Goal: Transaction & Acquisition: Obtain resource

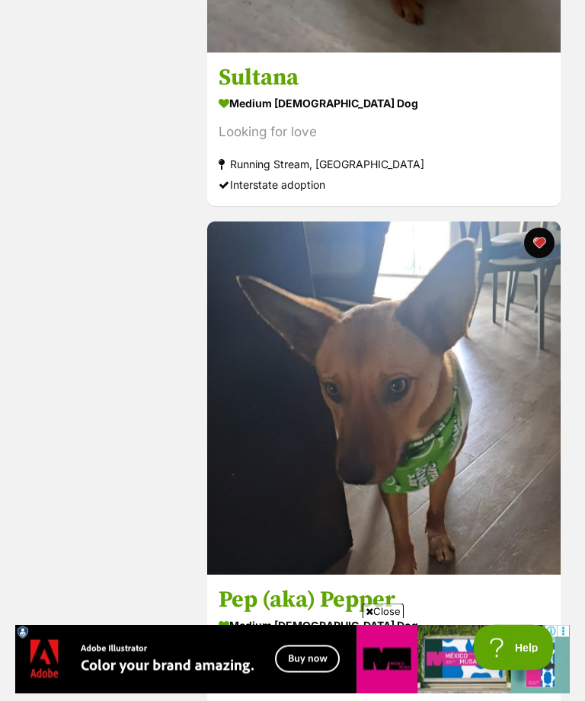
scroll to position [2721, 0]
click at [390, 619] on span "Close" at bounding box center [382, 611] width 41 height 15
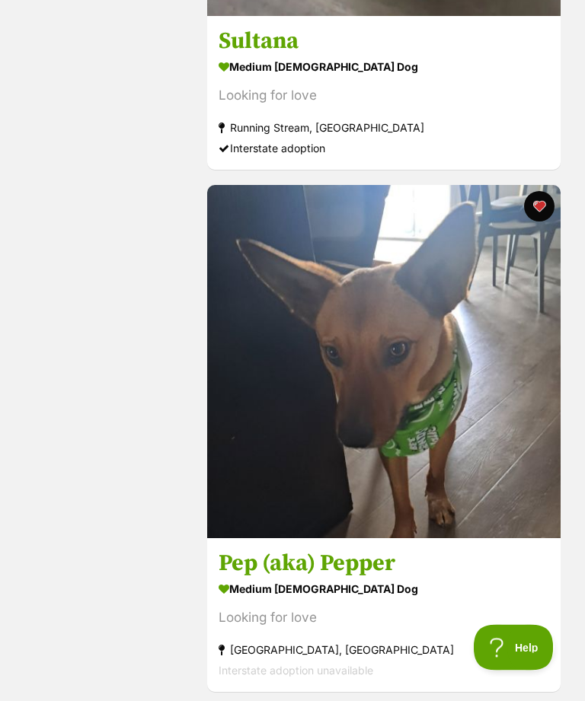
scroll to position [2759, 0]
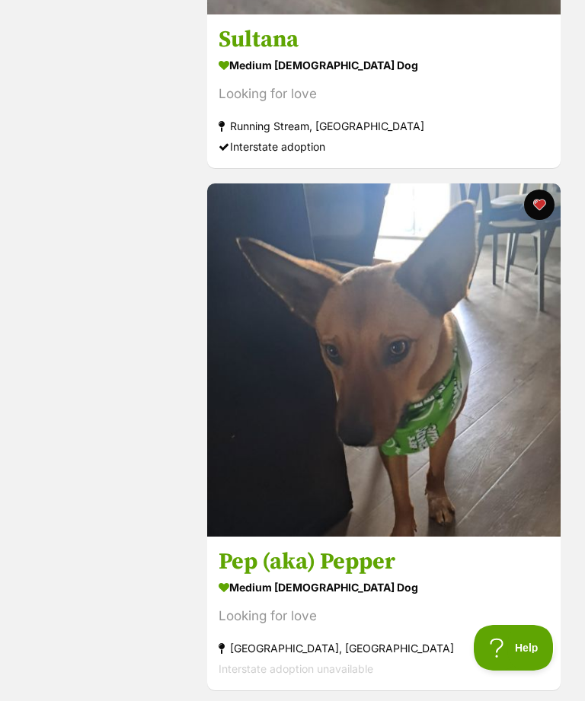
click at [490, 387] on img at bounding box center [383, 359] width 353 height 353
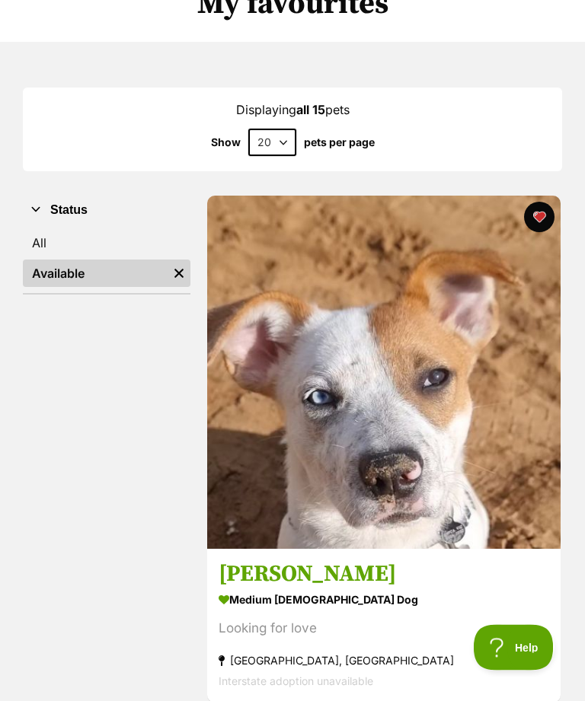
scroll to position [0, 0]
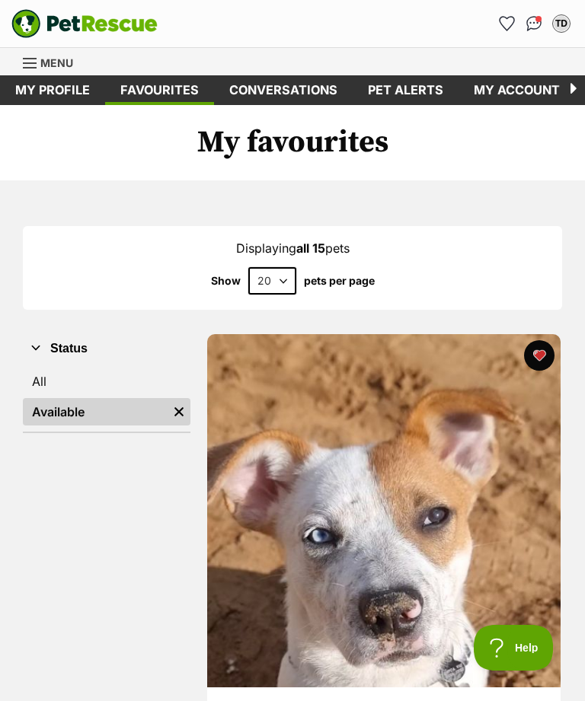
click at [59, 64] on span "Menu" at bounding box center [56, 62] width 33 height 13
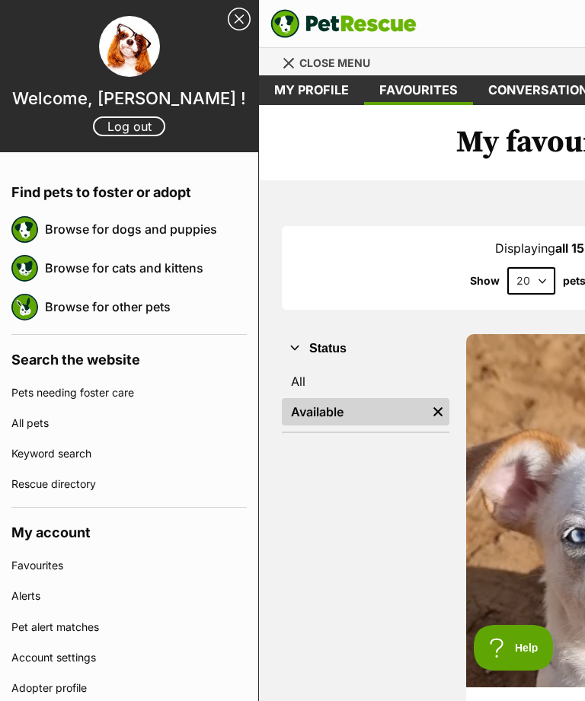
click at [128, 228] on link "Browse for dogs and puppies" at bounding box center [146, 229] width 202 height 32
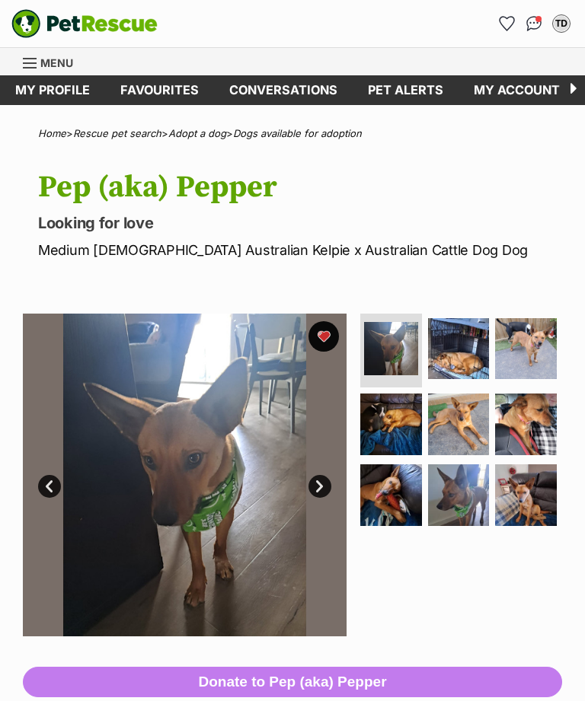
click at [404, 410] on img at bounding box center [391, 424] width 62 height 62
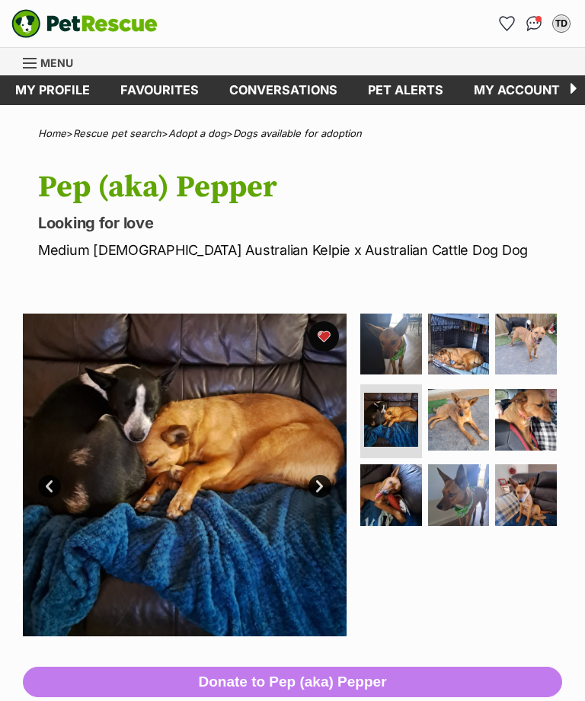
click at [483, 411] on img at bounding box center [459, 420] width 62 height 62
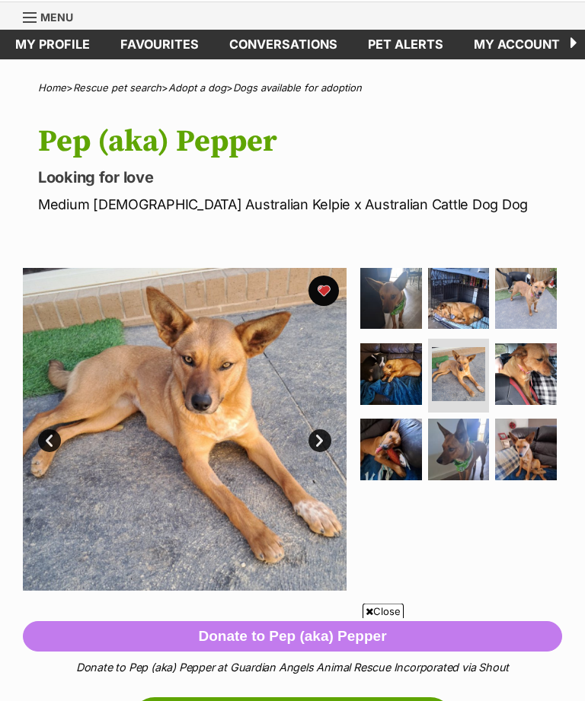
scroll to position [46, 0]
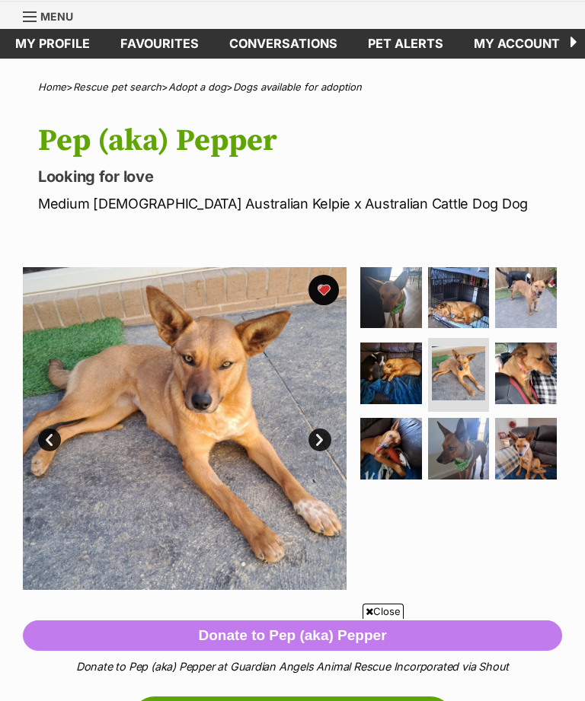
click at [539, 455] on img at bounding box center [526, 449] width 62 height 62
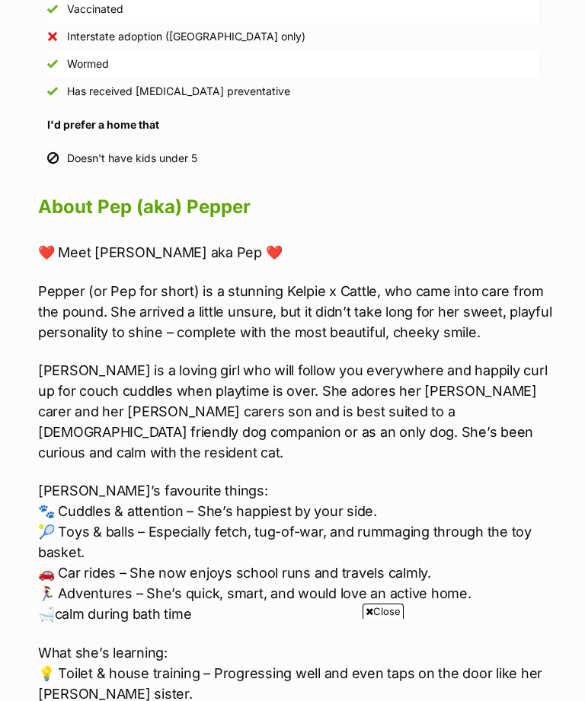
scroll to position [1378, 0]
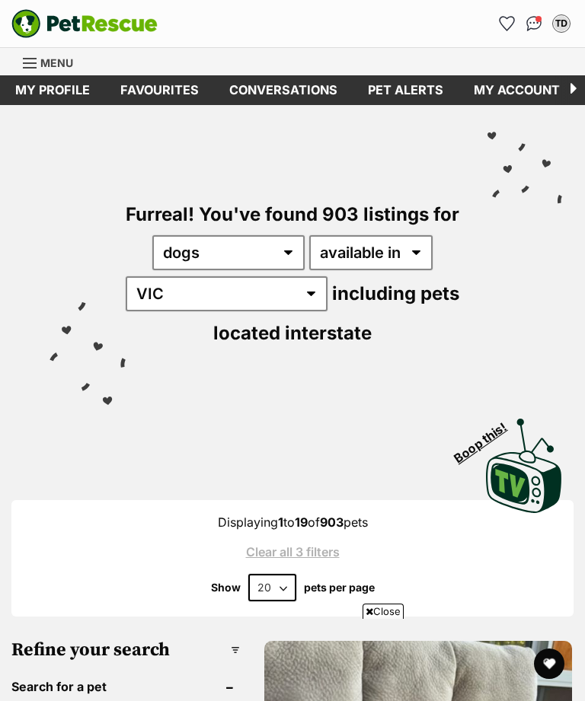
scroll to position [922, 0]
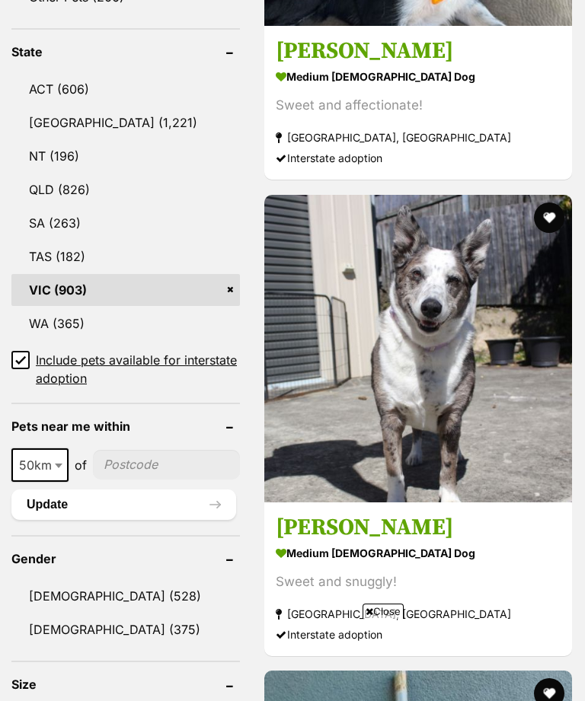
click at [49, 637] on link "[DEMOGRAPHIC_DATA] (375)" at bounding box center [125, 629] width 228 height 32
click at [391, 619] on span "Close" at bounding box center [382, 611] width 41 height 15
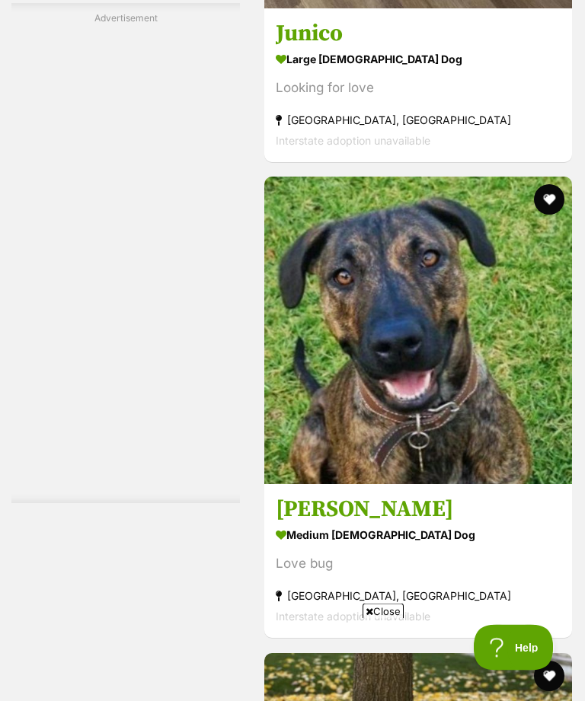
scroll to position [3987, 0]
